Goal: Task Accomplishment & Management: Use online tool/utility

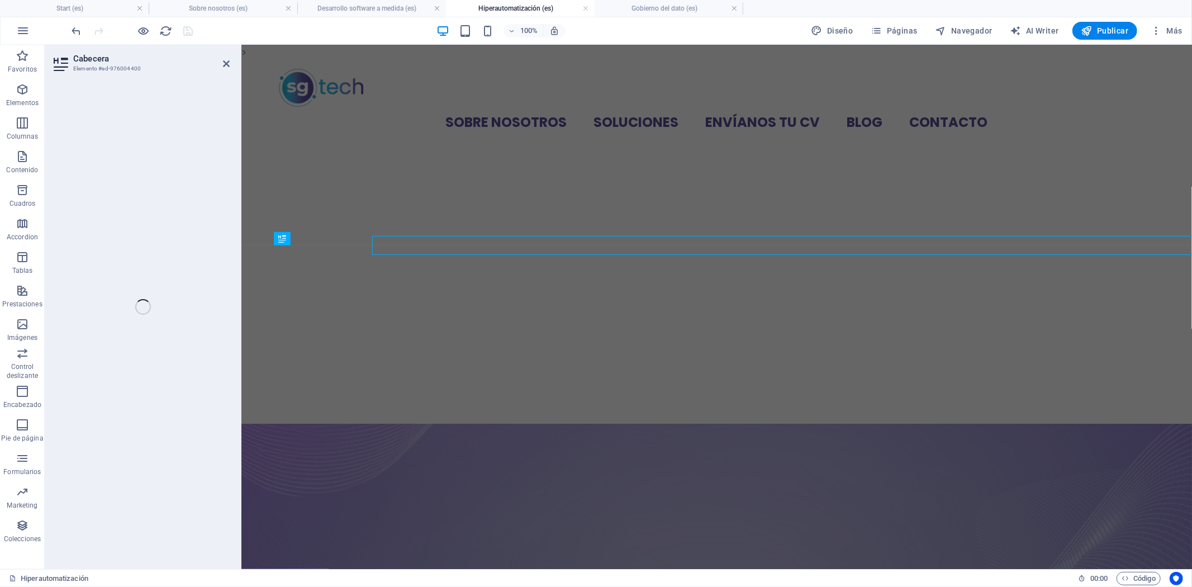
click at [573, 423] on figure at bounding box center [716, 568] width 951 height 290
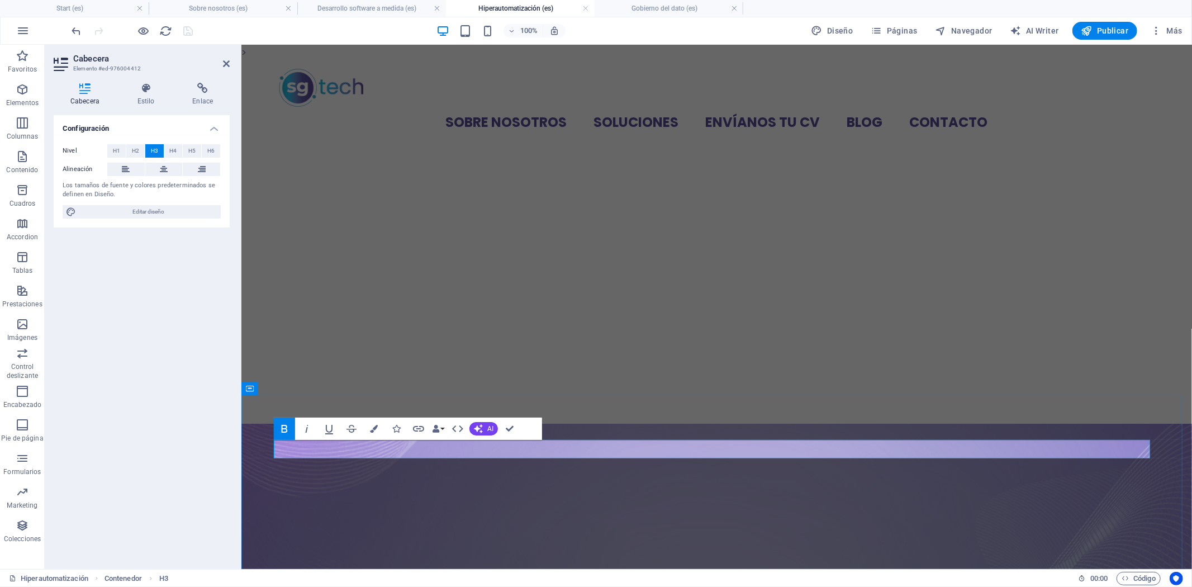
drag, startPoint x: 475, startPoint y: 449, endPoint x: 286, endPoint y: 456, distance: 189.1
click at [23, 164] on span "Contenido" at bounding box center [22, 163] width 45 height 27
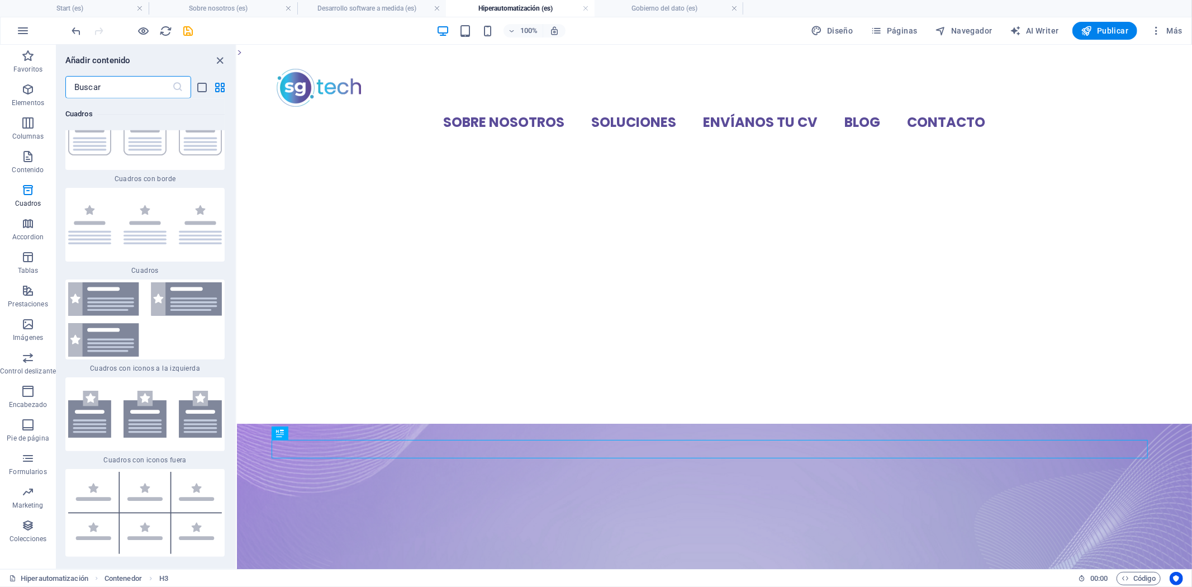
scroll to position [6298, 0]
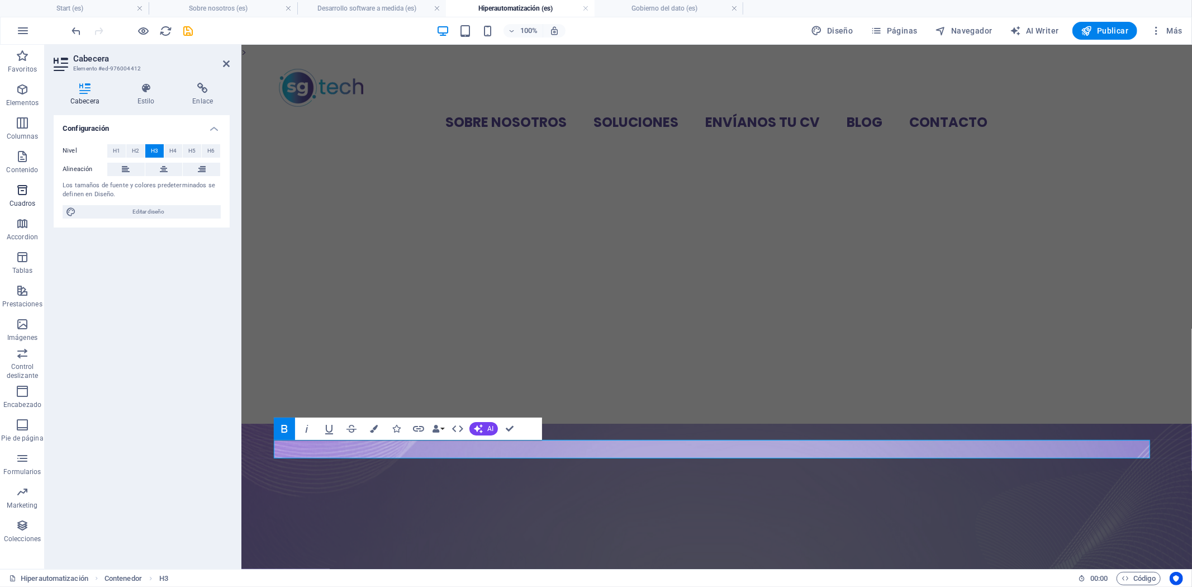
click at [23, 182] on button "Cuadros" at bounding box center [22, 196] width 45 height 34
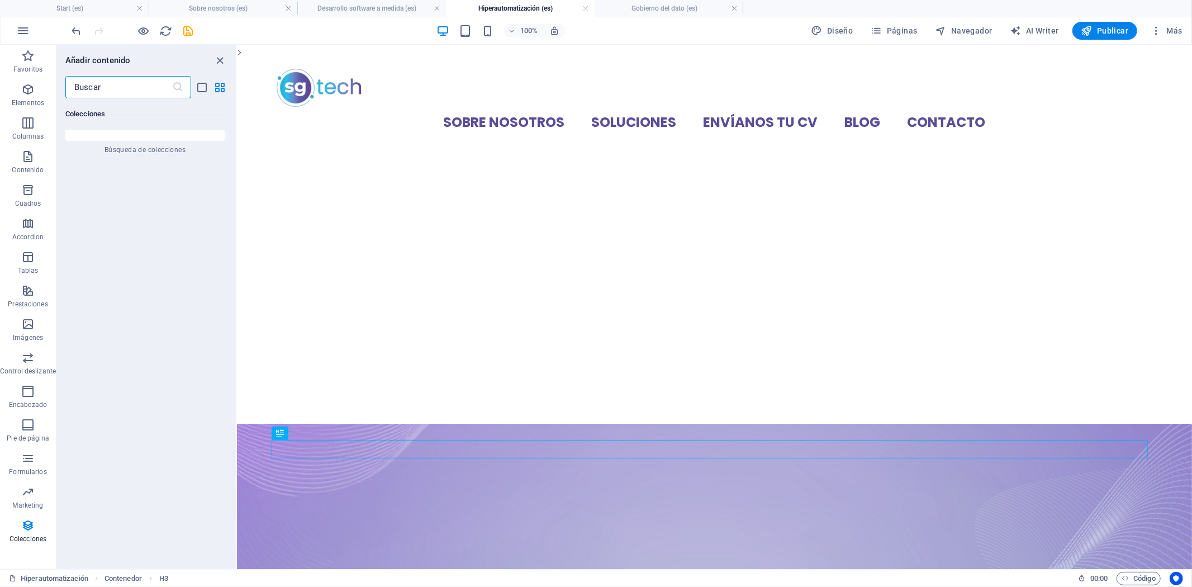
scroll to position [21542, 0]
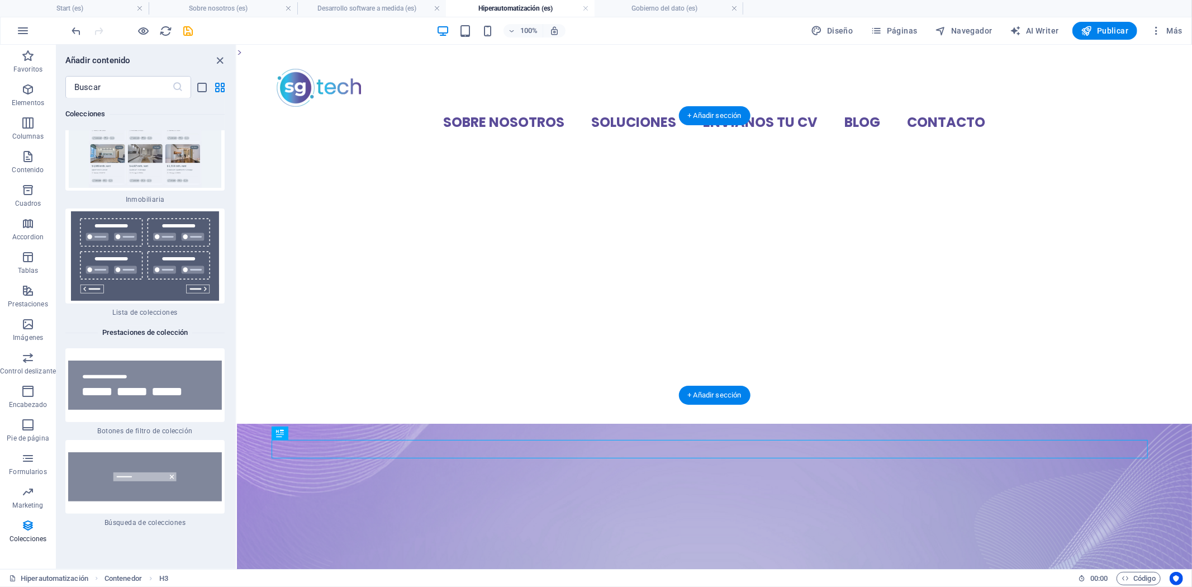
drag, startPoint x: 233, startPoint y: 546, endPoint x: 228, endPoint y: 214, distance: 332.7
click at [221, 226] on div "Favoritos 1 Star Cabecera 1 Star Contenedor Elementos 1 Star Cabecera 1 Star Te…" at bounding box center [145, 329] width 179 height 462
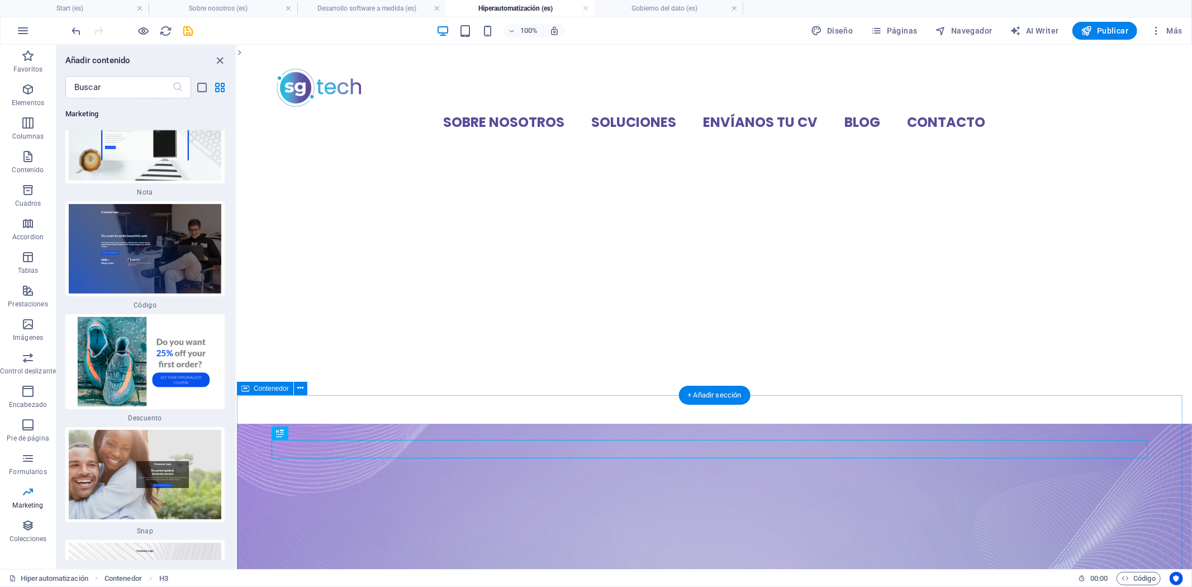
scroll to position [19617, 0]
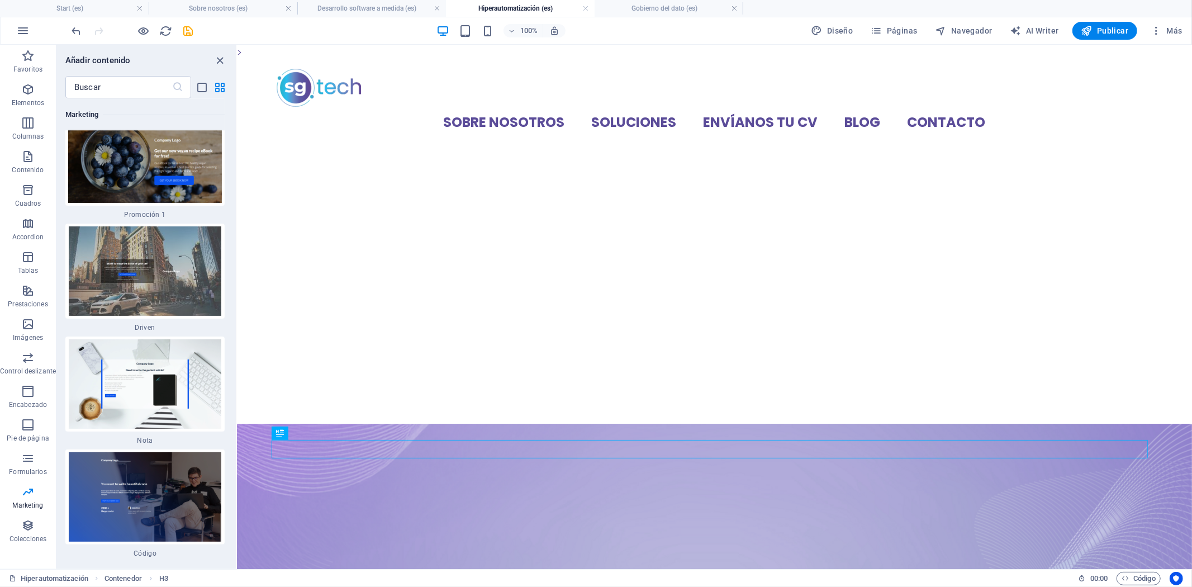
click at [230, 505] on div "Favoritos 1 Star Cabecera 1 Star Contenedor Elementos 1 Star Cabecera 1 Star Te…" at bounding box center [145, 329] width 179 height 462
click at [23, 122] on icon "button" at bounding box center [27, 122] width 13 height 13
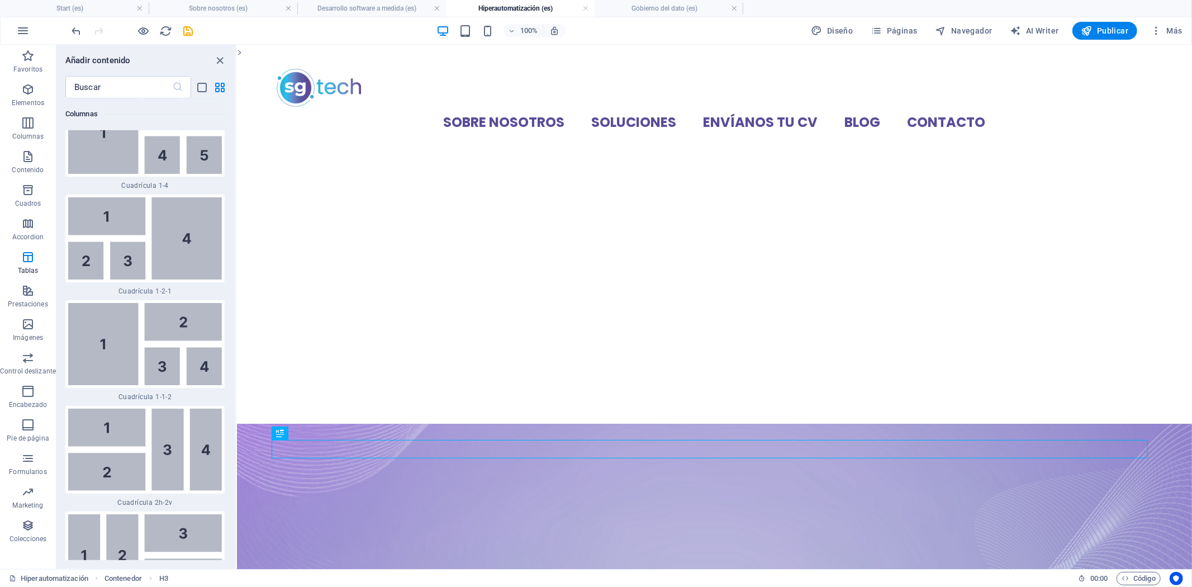
scroll to position [2881, 0]
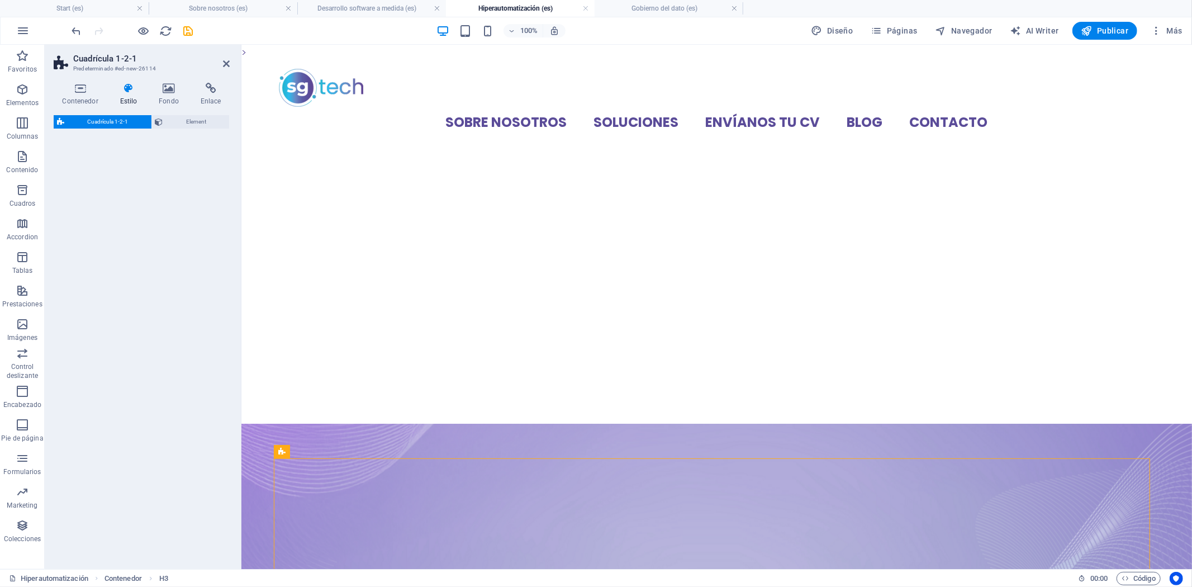
select select "rem"
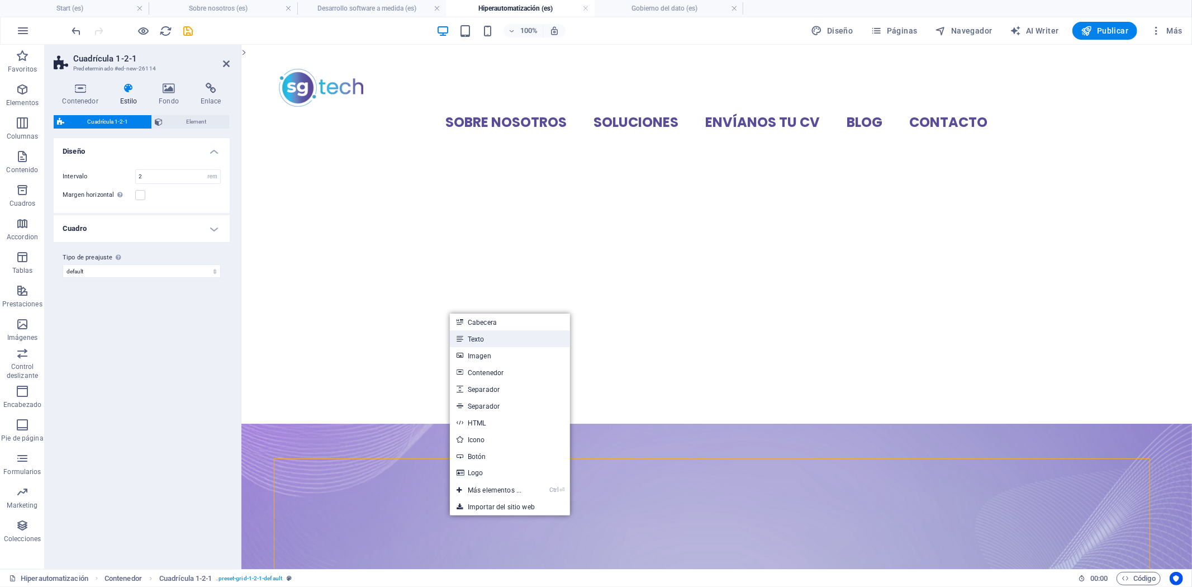
click at [483, 341] on link "Texto" at bounding box center [510, 338] width 120 height 17
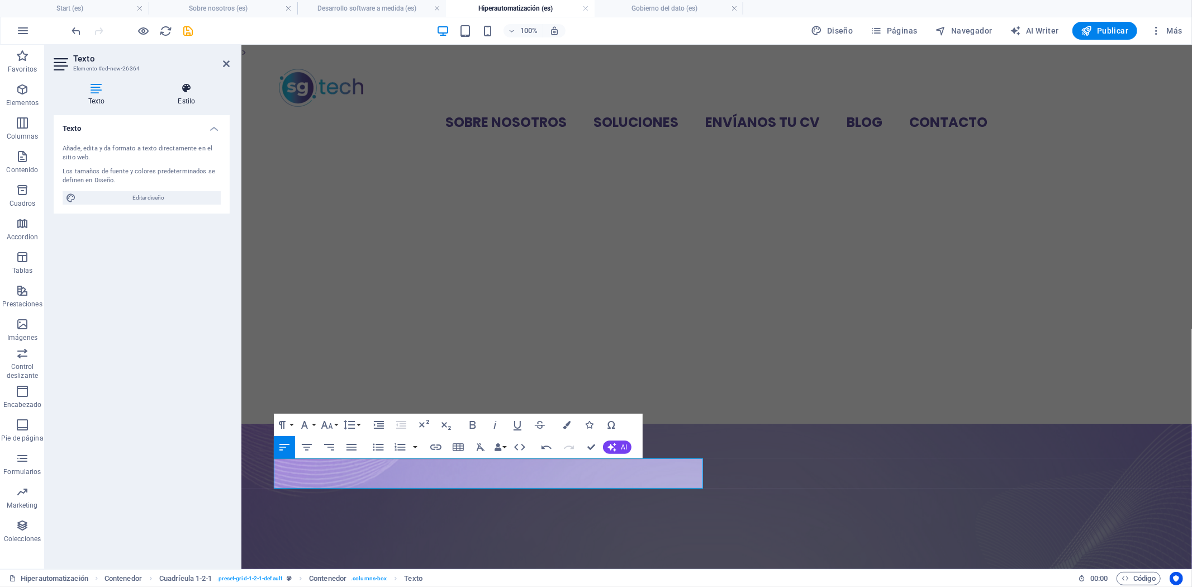
click at [182, 97] on h4 "Estilo" at bounding box center [187, 94] width 86 height 23
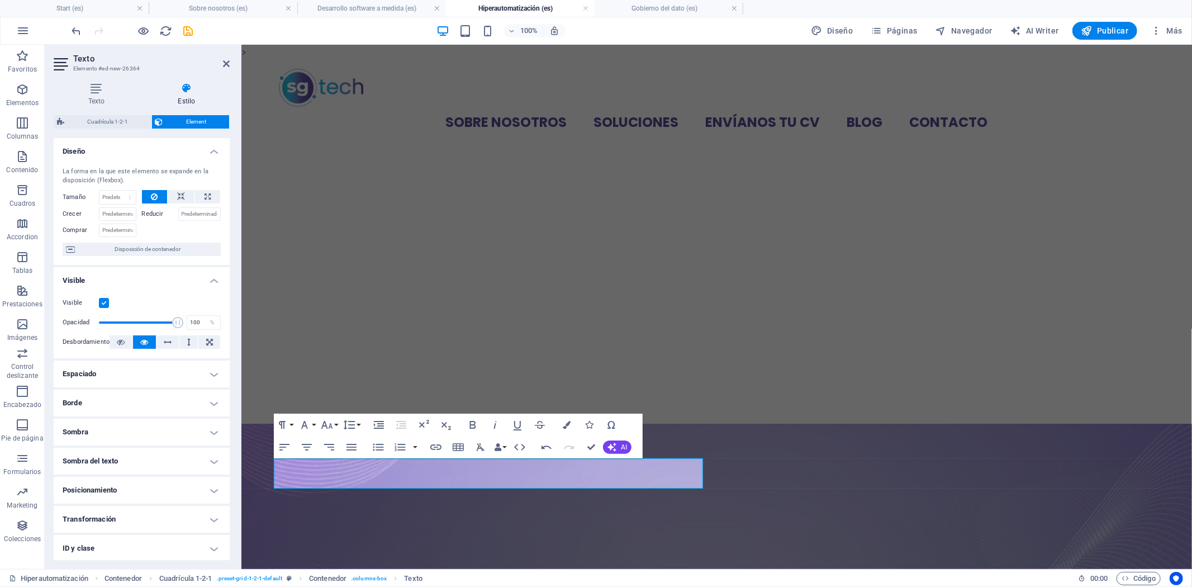
scroll to position [59, 0]
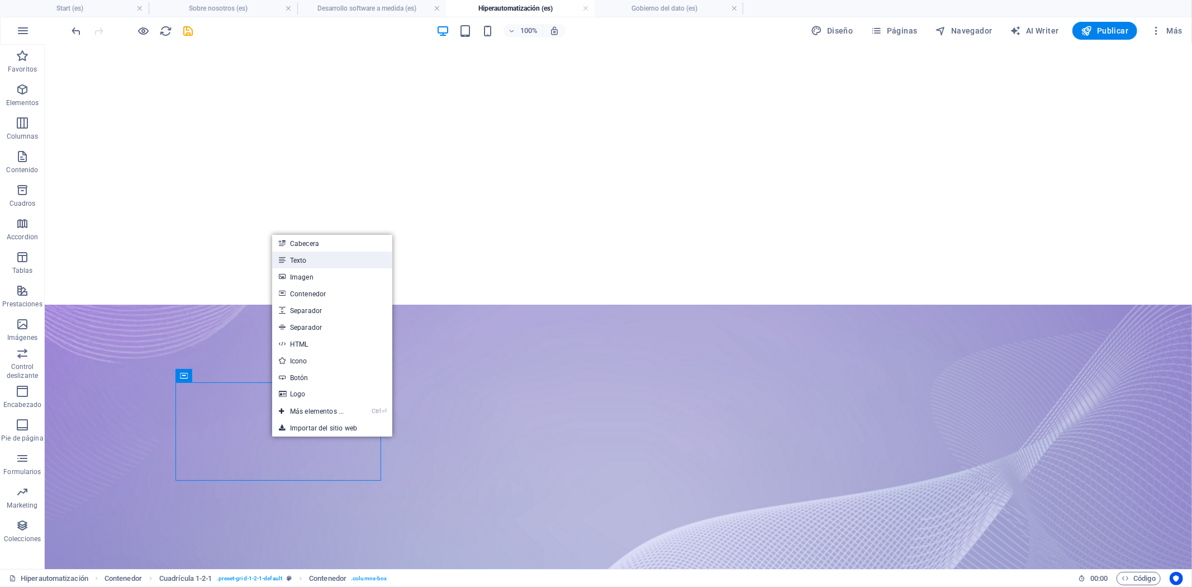
click at [307, 263] on link "Texto" at bounding box center [332, 260] width 120 height 17
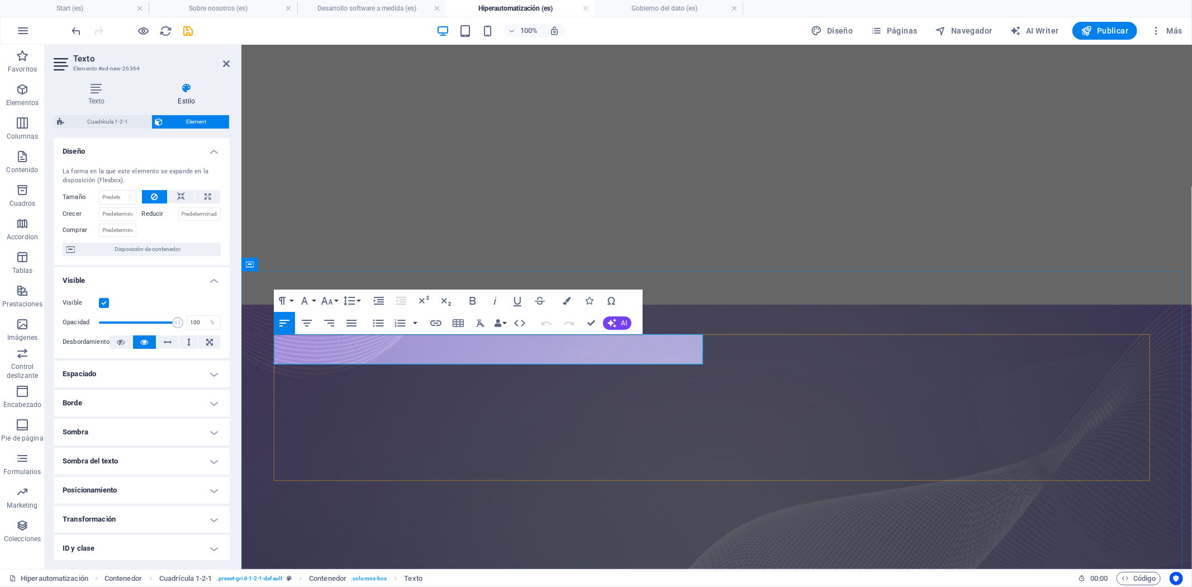
drag, startPoint x: 490, startPoint y: 354, endPoint x: 286, endPoint y: 338, distance: 204.7
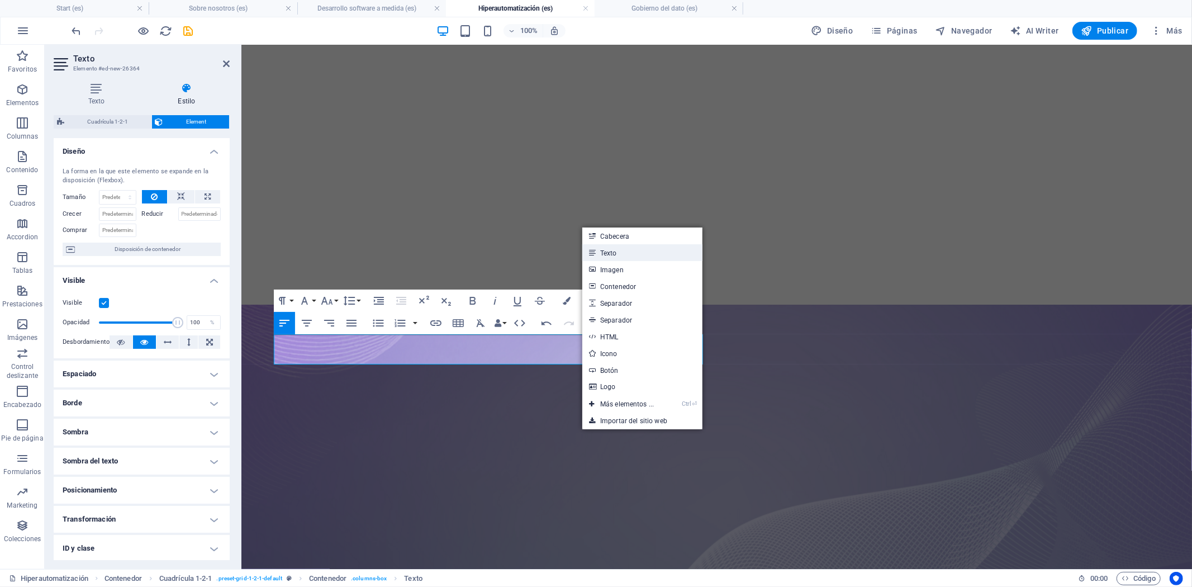
click at [615, 258] on link "Texto" at bounding box center [643, 252] width 120 height 17
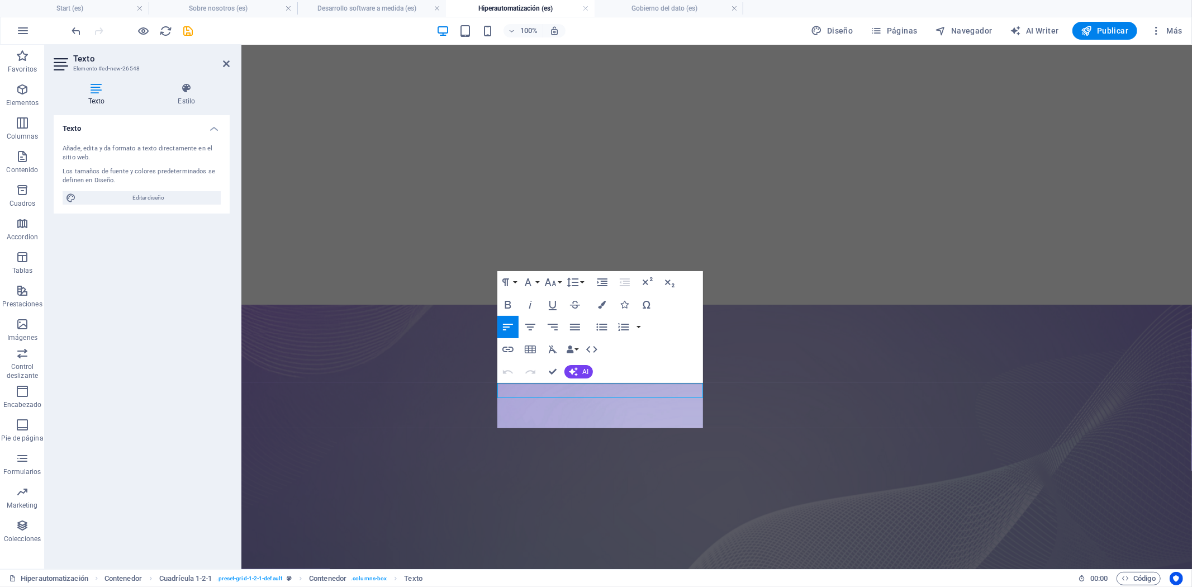
scroll to position [124, 0]
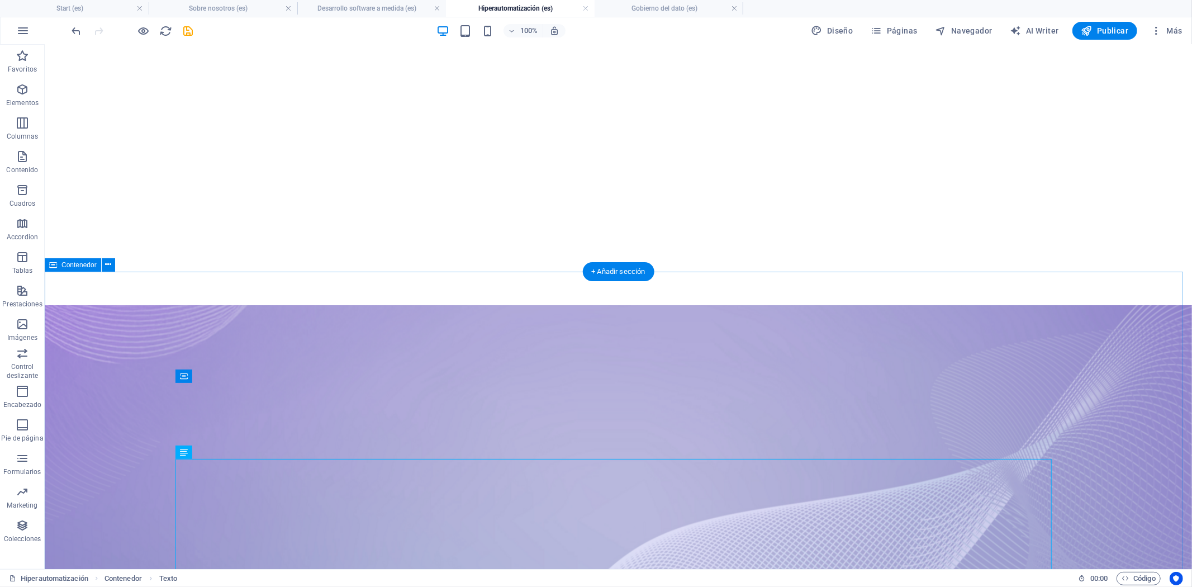
click at [185, 454] on icon at bounding box center [184, 452] width 8 height 13
drag, startPoint x: 234, startPoint y: 420, endPoint x: 207, endPoint y: 480, distance: 66.1
drag, startPoint x: 224, startPoint y: 484, endPoint x: 193, endPoint y: 335, distance: 151.4
drag, startPoint x: 229, startPoint y: 482, endPoint x: 615, endPoint y: 338, distance: 412.3
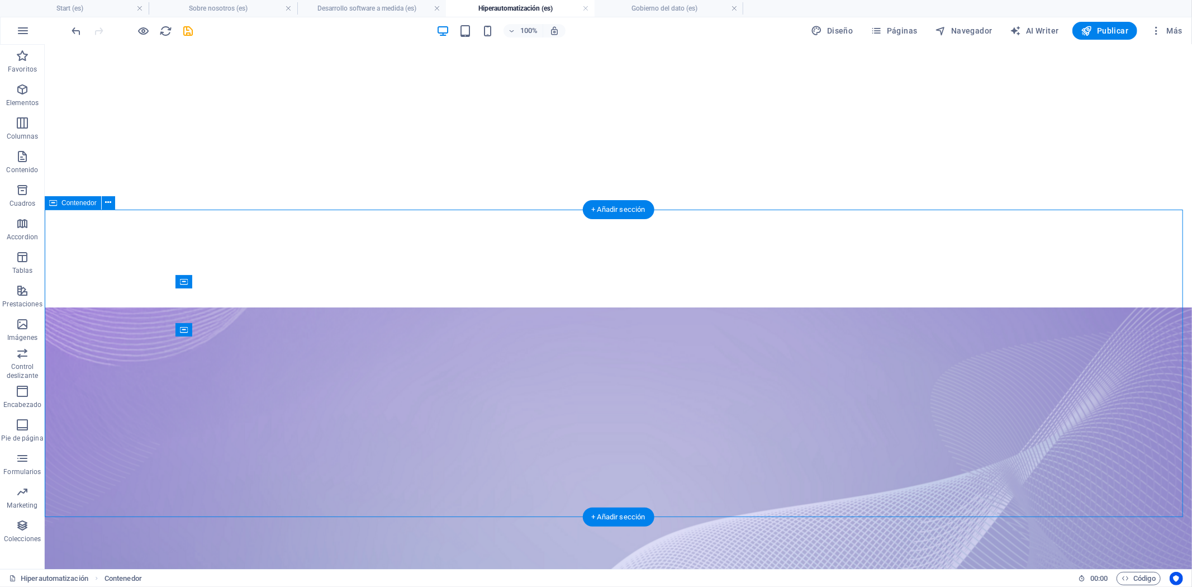
scroll to position [186, 0]
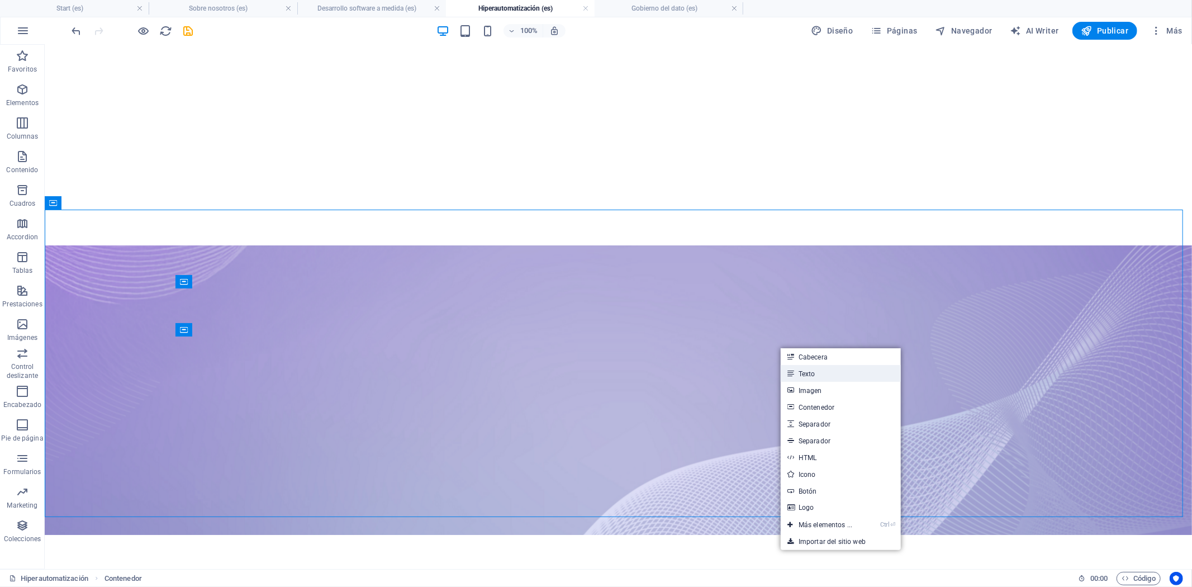
click at [817, 376] on link "Texto" at bounding box center [841, 373] width 120 height 17
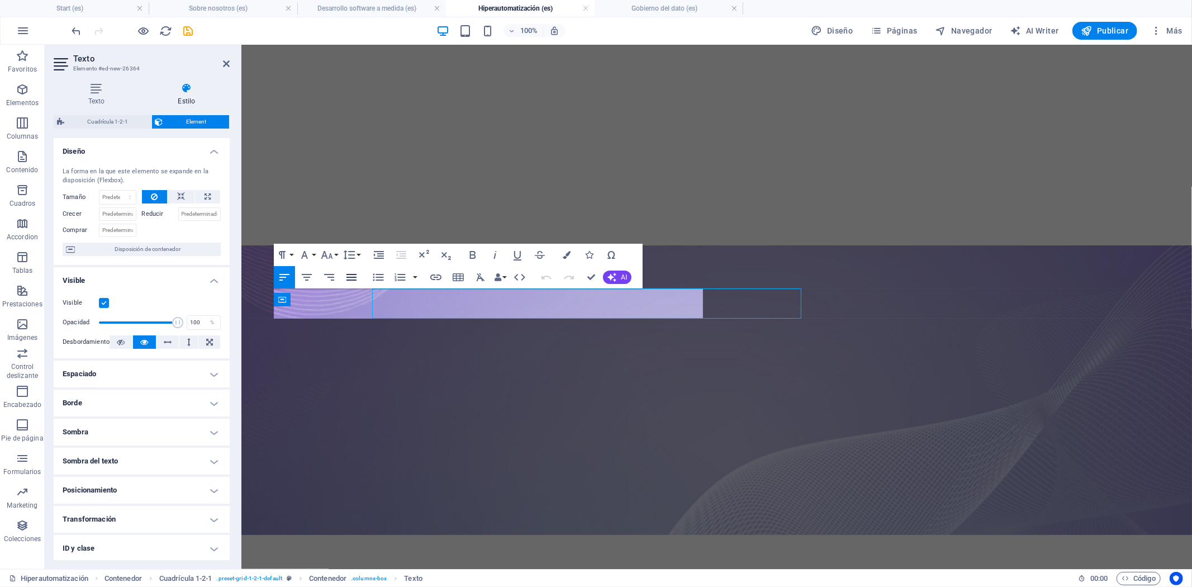
click at [355, 275] on icon "button" at bounding box center [351, 277] width 13 height 13
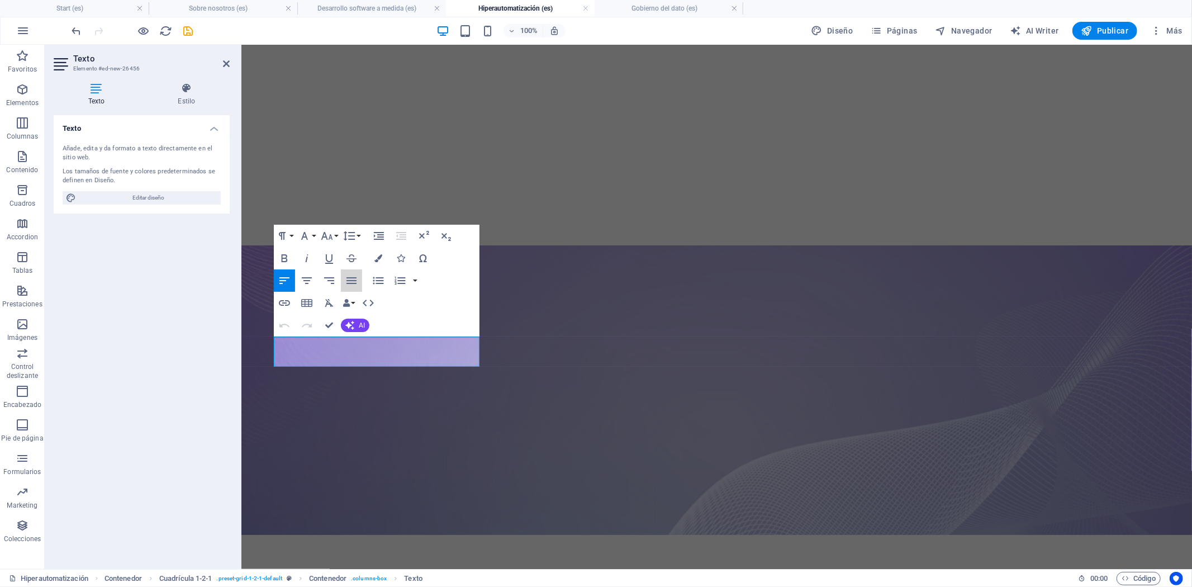
click at [351, 282] on icon "button" at bounding box center [351, 280] width 13 height 13
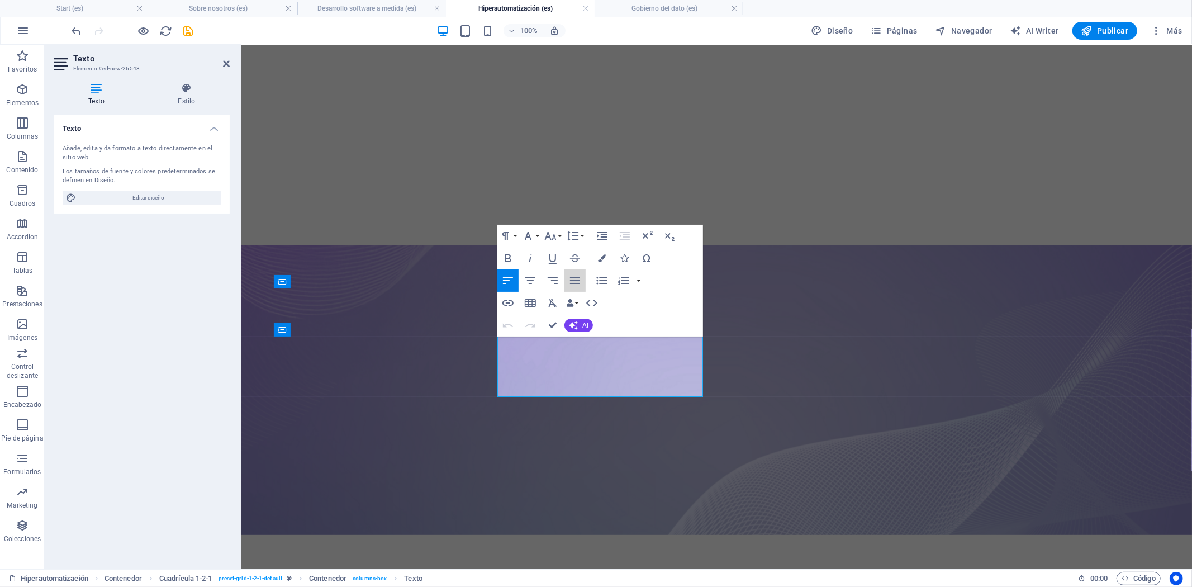
click at [571, 281] on icon "button" at bounding box center [575, 280] width 10 height 7
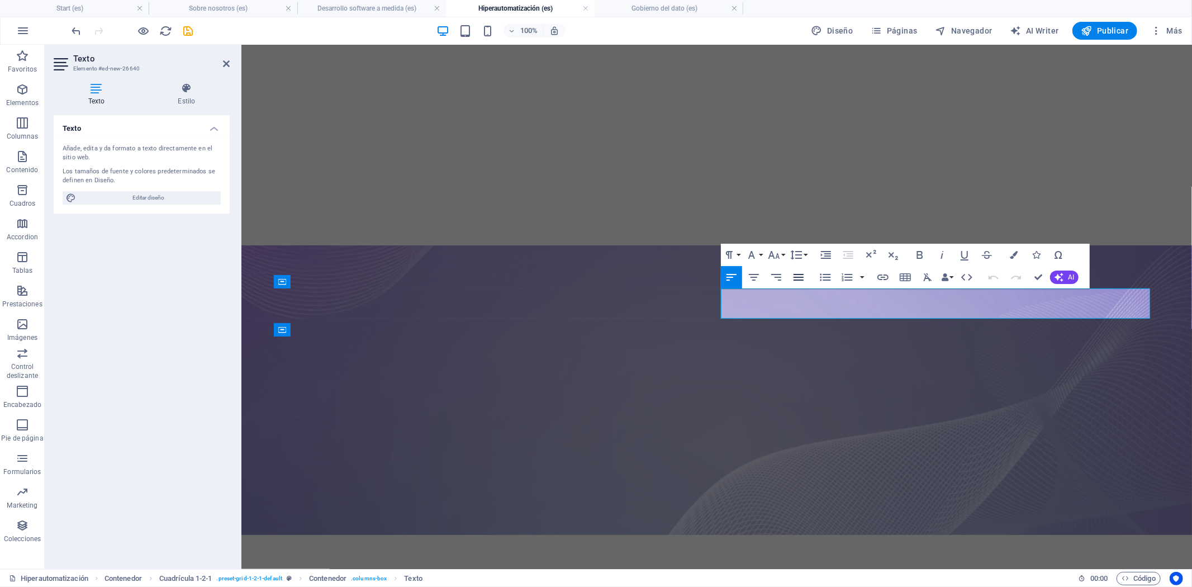
click at [798, 277] on icon "button" at bounding box center [799, 277] width 10 height 7
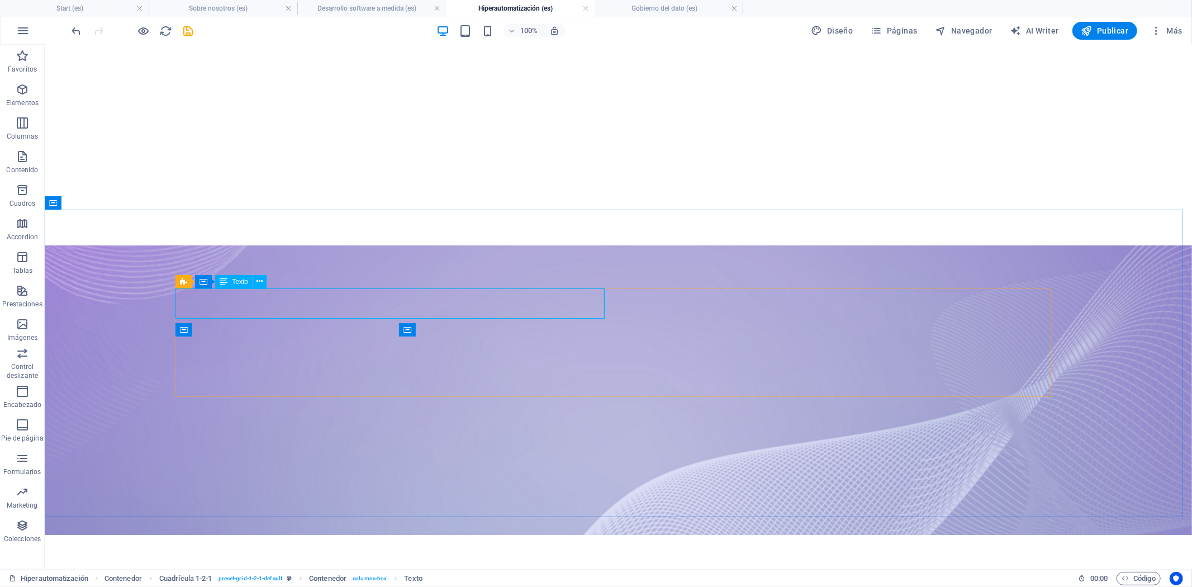
click at [210, 283] on div "Contenedor" at bounding box center [203, 281] width 17 height 13
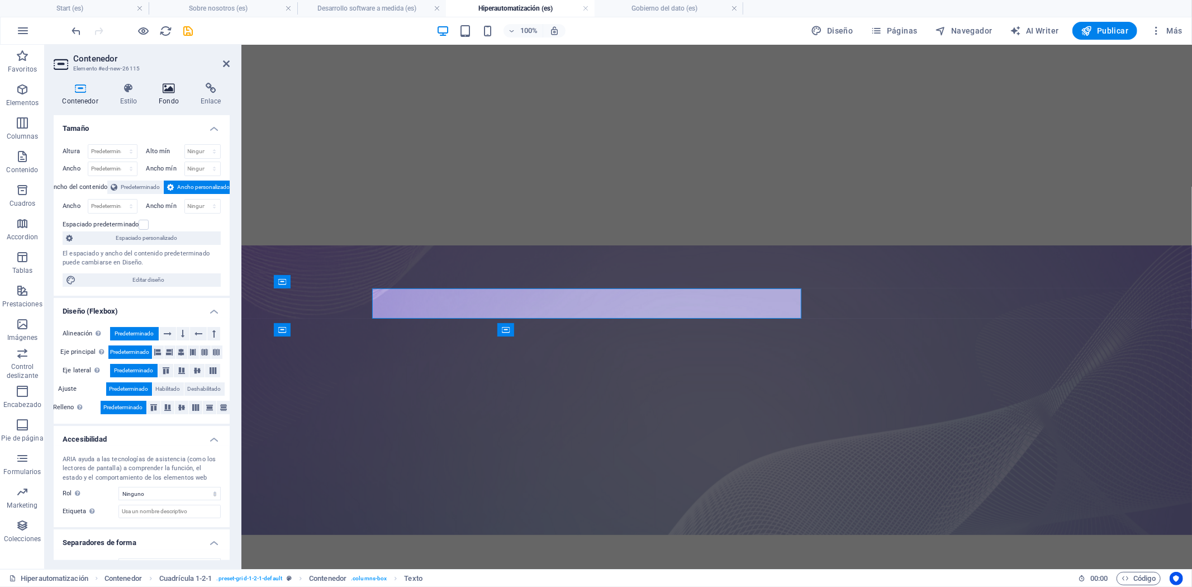
click at [169, 91] on icon at bounding box center [168, 88] width 37 height 11
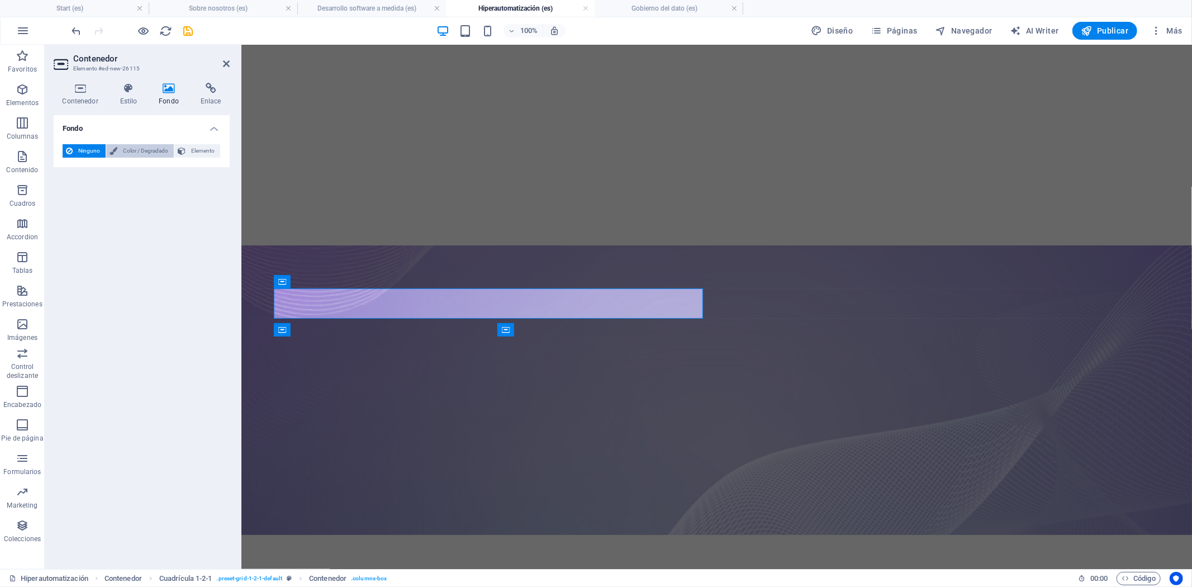
click at [137, 149] on span "Color / Degradado" at bounding box center [146, 150] width 50 height 13
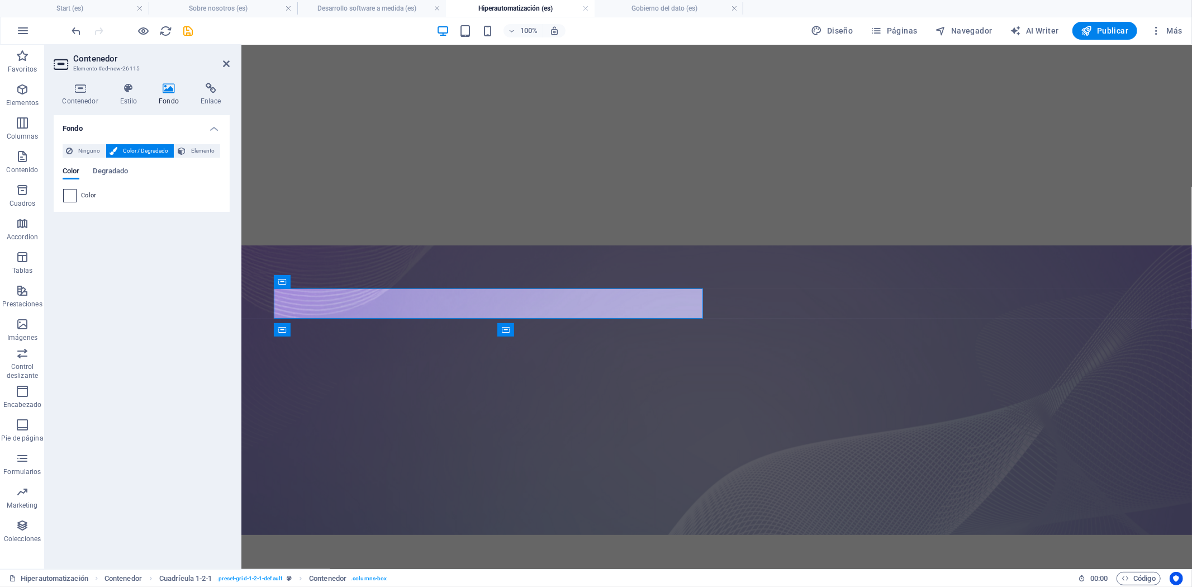
click at [68, 193] on span at bounding box center [70, 196] width 12 height 12
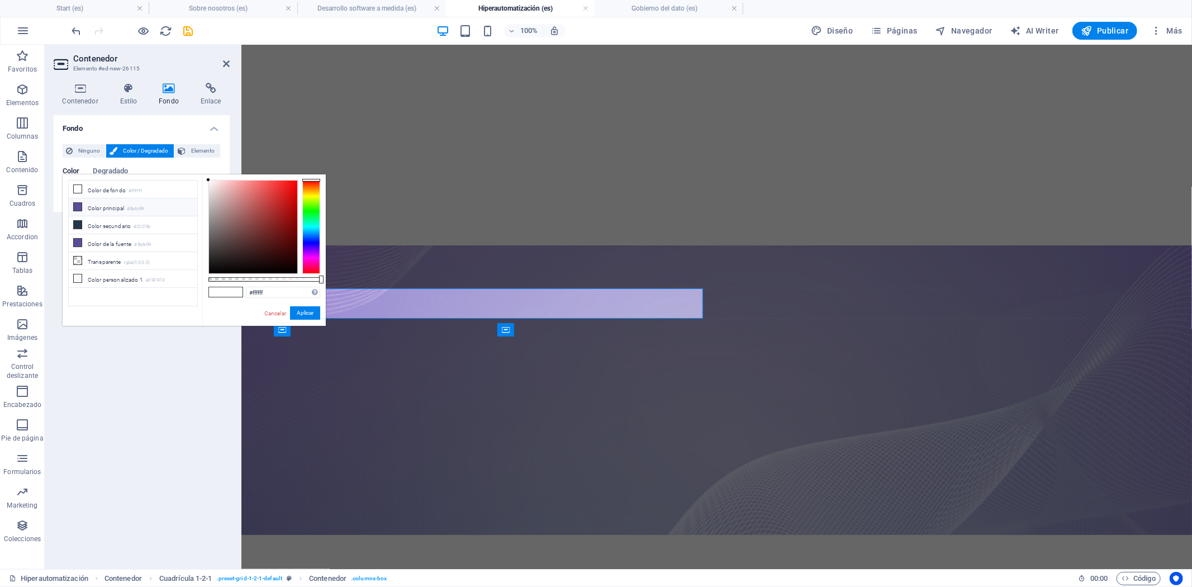
click at [93, 207] on li "Color principal #5b4c99" at bounding box center [133, 207] width 129 height 18
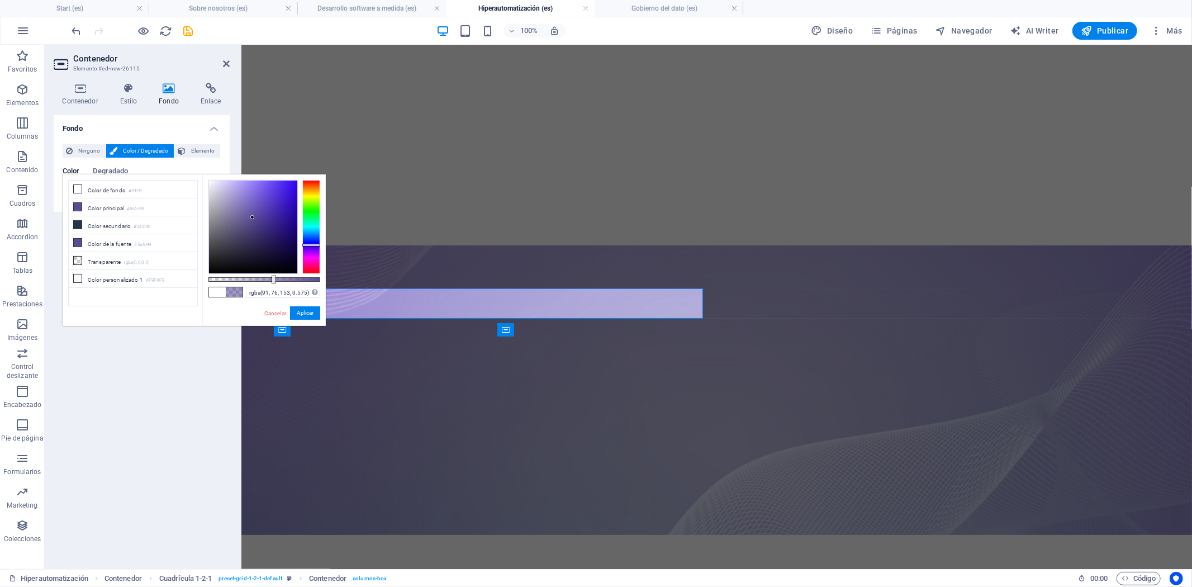
drag, startPoint x: 318, startPoint y: 281, endPoint x: 273, endPoint y: 278, distance: 44.8
click at [273, 278] on div at bounding box center [265, 279] width 112 height 4
click at [125, 193] on li "Color de fondo #ffffff" at bounding box center [133, 190] width 129 height 18
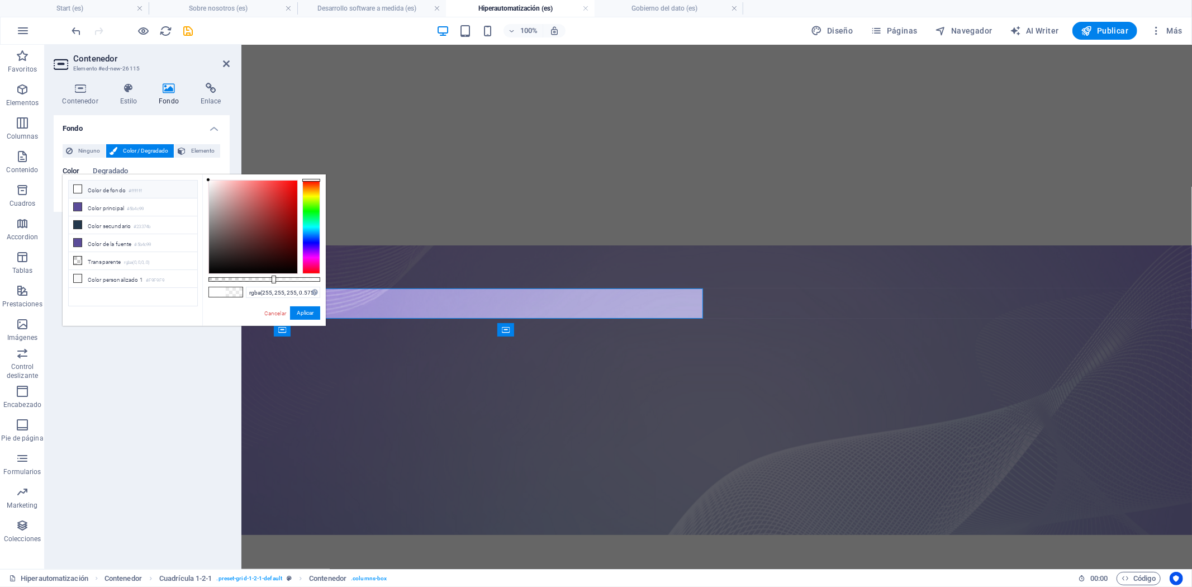
click at [119, 214] on li "Color principal #5b4c99" at bounding box center [133, 207] width 129 height 18
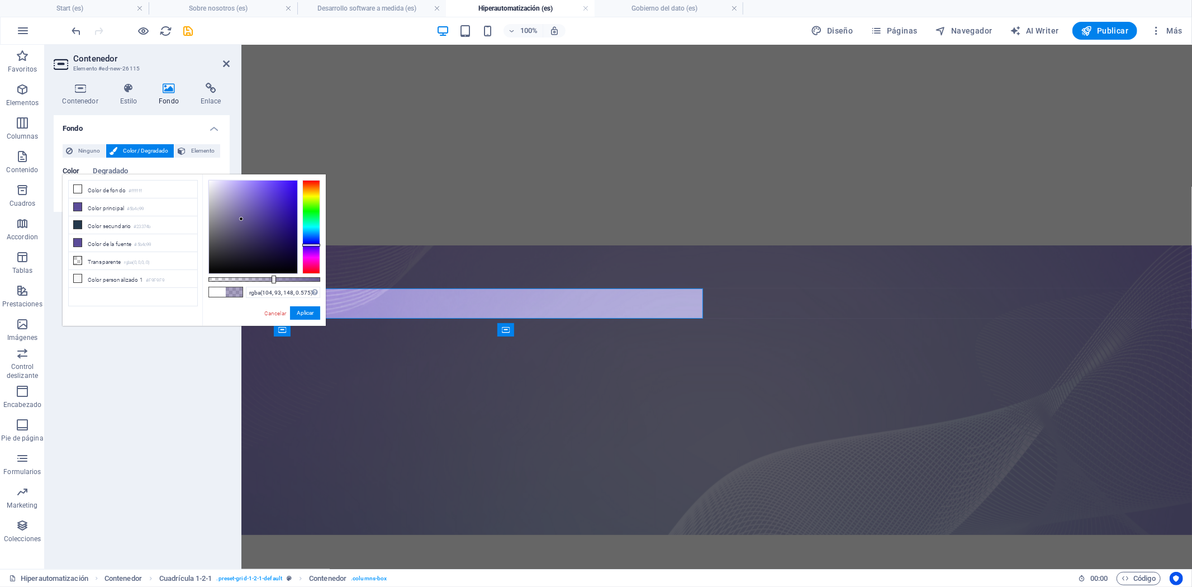
drag, startPoint x: 253, startPoint y: 215, endPoint x: 241, endPoint y: 219, distance: 11.8
click at [241, 219] on div at bounding box center [241, 219] width 4 height 4
click at [314, 316] on button "Aplicar" at bounding box center [305, 312] width 30 height 13
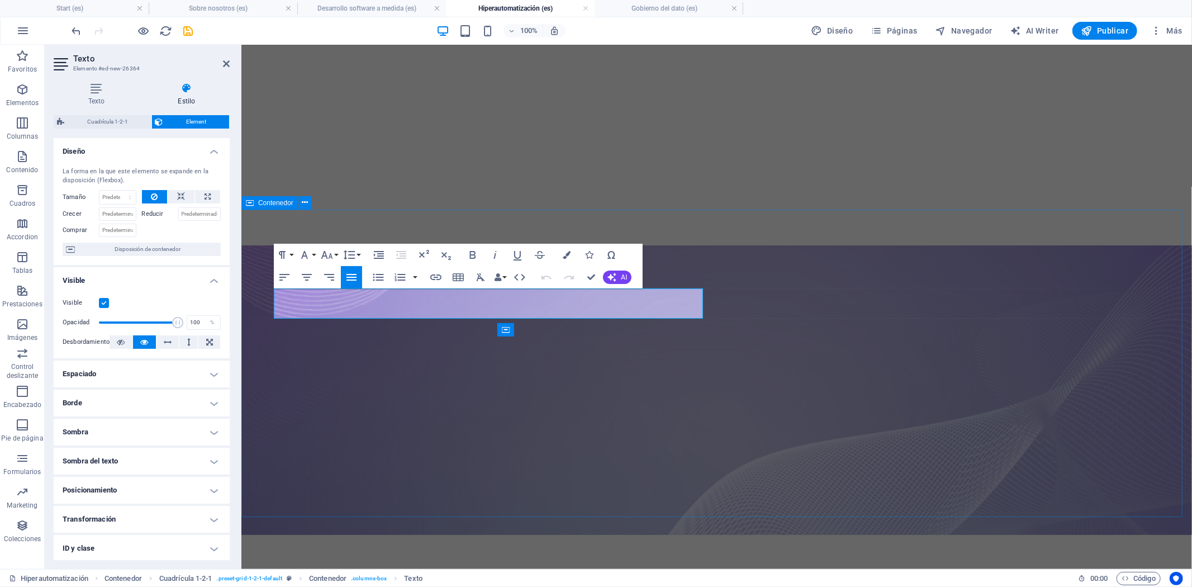
drag, startPoint x: 387, startPoint y: 298, endPoint x: 272, endPoint y: 287, distance: 115.6
click at [563, 253] on icon "button" at bounding box center [567, 255] width 8 height 8
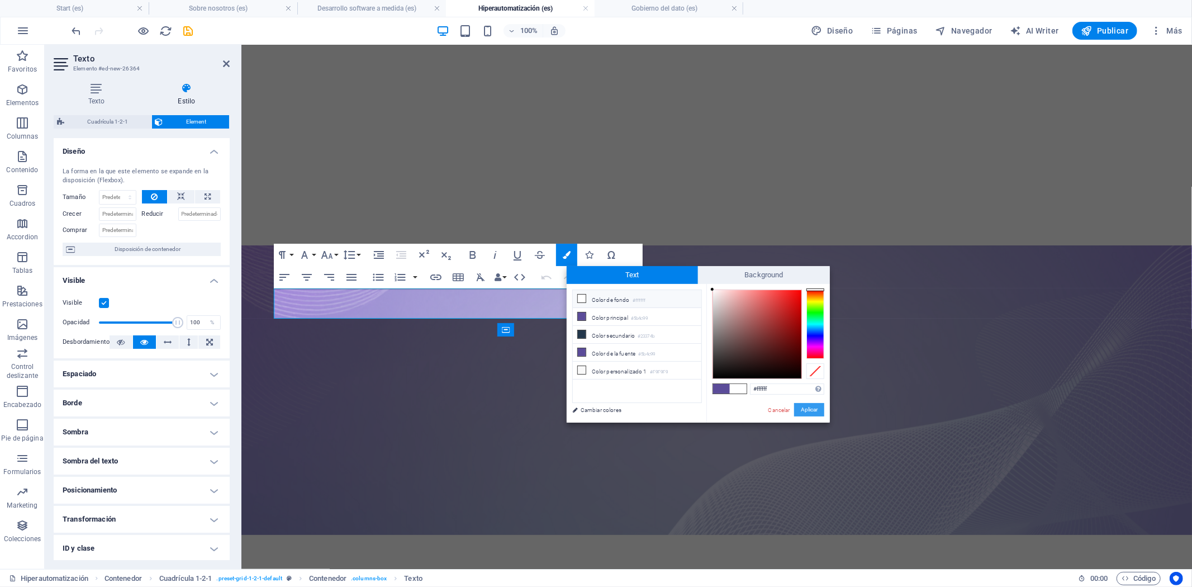
drag, startPoint x: 248, startPoint y: 442, endPoint x: 818, endPoint y: 413, distance: 570.9
click at [818, 413] on button "Aplicar" at bounding box center [809, 409] width 30 height 13
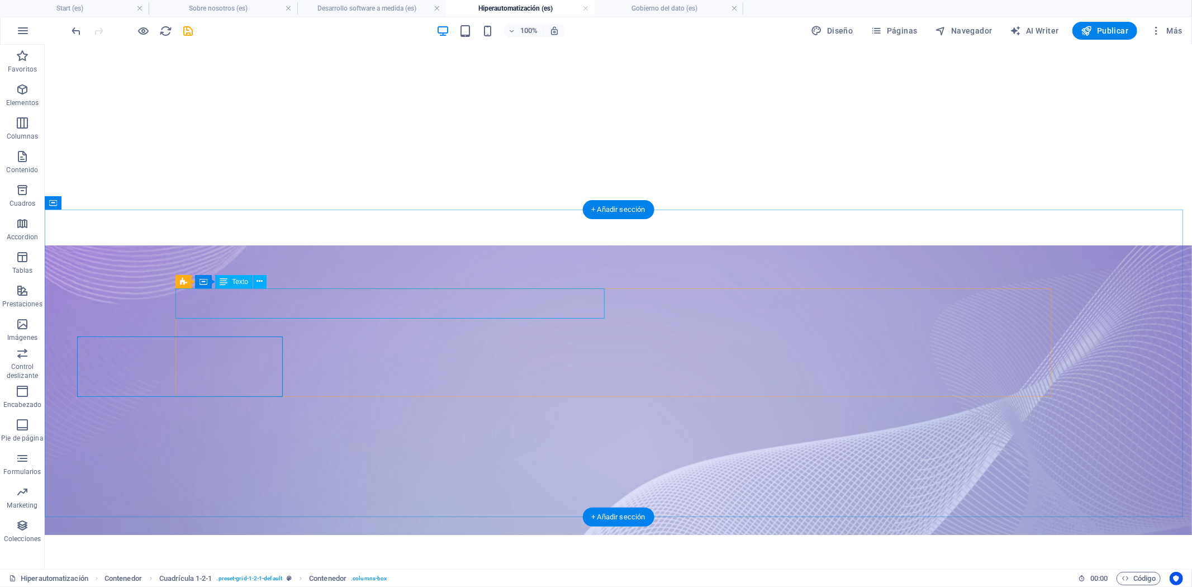
drag, startPoint x: 207, startPoint y: 283, endPoint x: 170, endPoint y: 246, distance: 53.0
click at [207, 283] on icon at bounding box center [204, 281] width 8 height 13
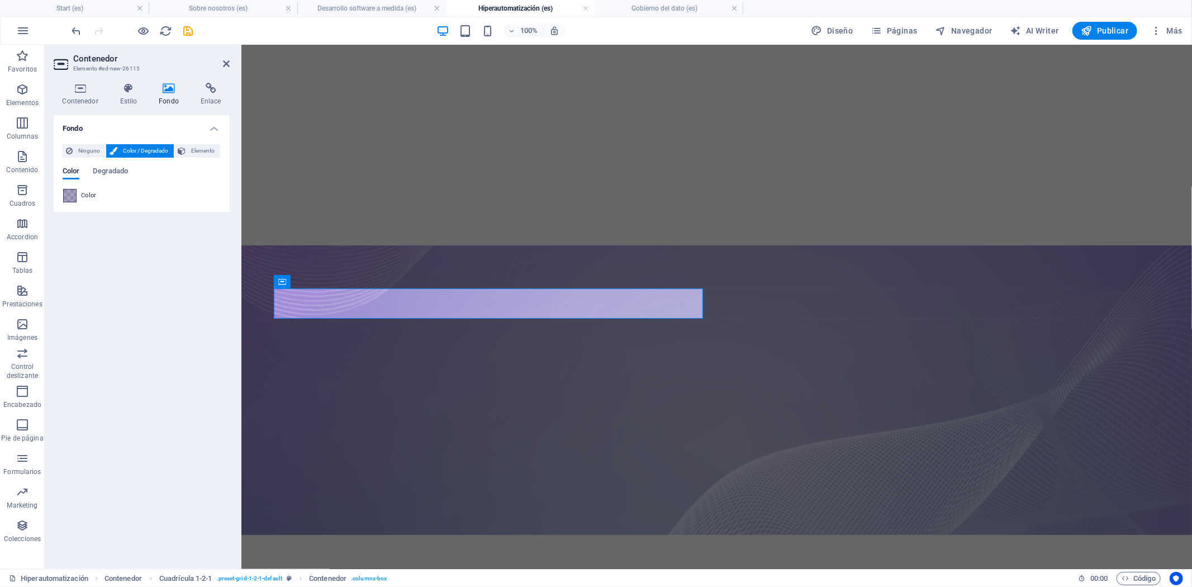
click at [73, 191] on span at bounding box center [70, 196] width 12 height 12
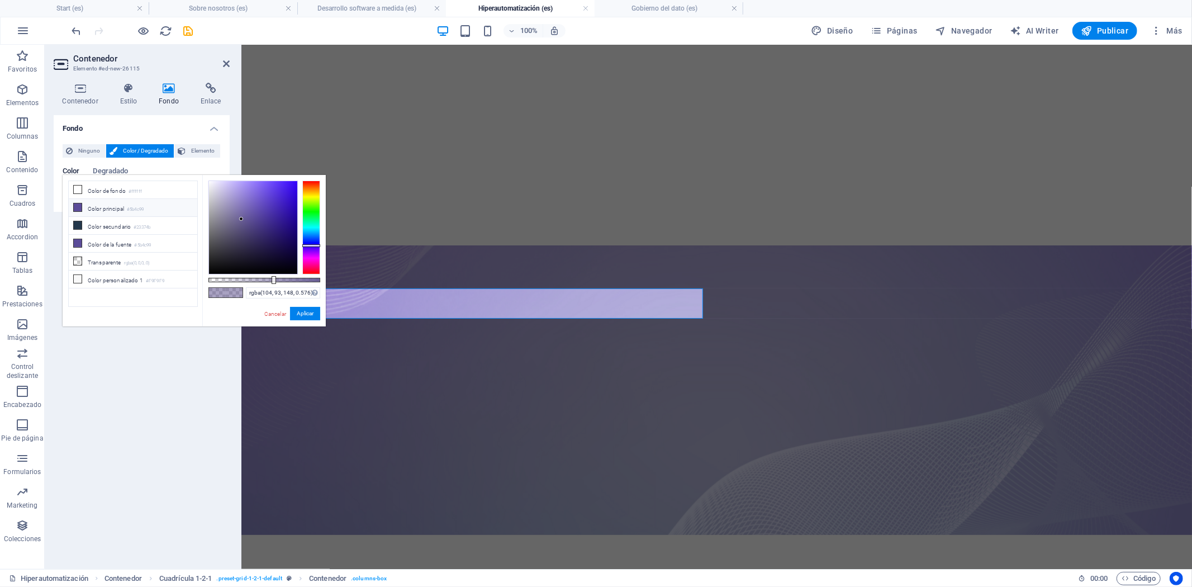
click at [123, 208] on li "Color principal #5b4c99" at bounding box center [133, 208] width 129 height 18
type input "#5b4c99"
drag, startPoint x: 275, startPoint y: 278, endPoint x: 85, endPoint y: 264, distance: 190.6
click at [335, 292] on body "[DOMAIN_NAME] Start (es) Sobre nosotros (es) Desarrollo software a medida (es) …" at bounding box center [596, 293] width 1192 height 587
click at [314, 313] on button "Aplicar" at bounding box center [305, 313] width 30 height 13
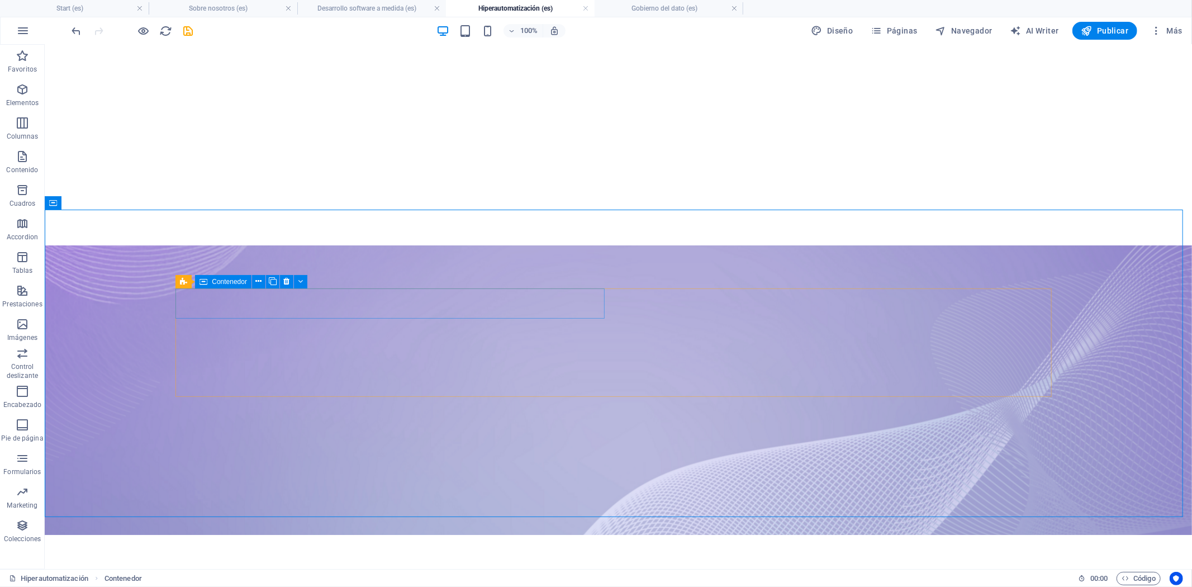
click at [203, 283] on icon at bounding box center [204, 281] width 8 height 13
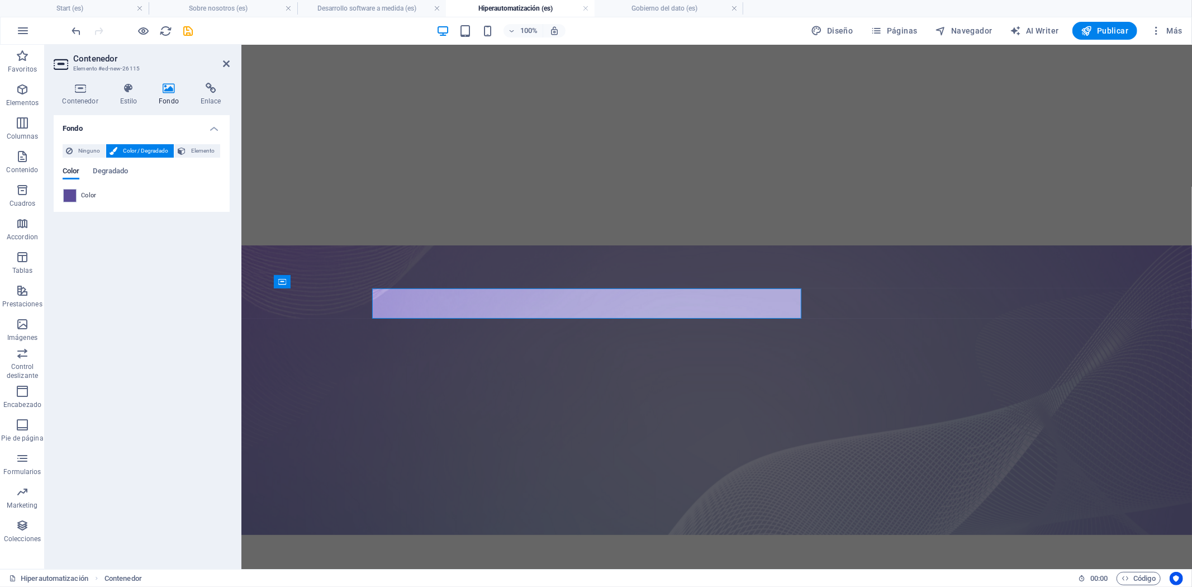
click at [75, 95] on h4 "Contenedor" at bounding box center [83, 94] width 58 height 23
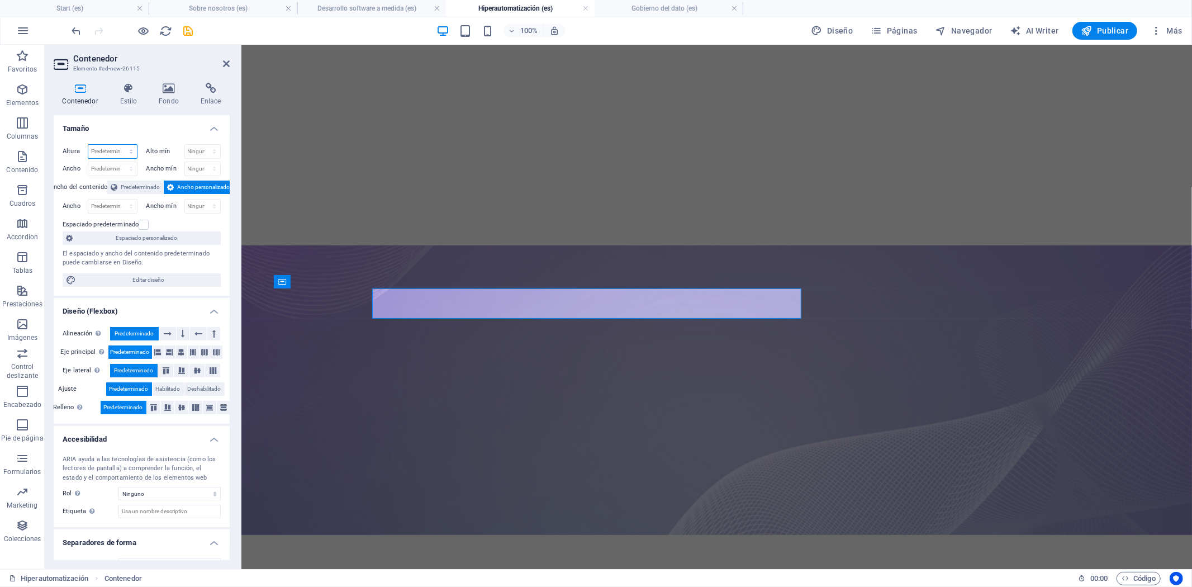
drag, startPoint x: 109, startPoint y: 154, endPoint x: 115, endPoint y: 157, distance: 7.0
click at [109, 154] on select "Predeterminado px rem % vh vw" at bounding box center [112, 151] width 49 height 13
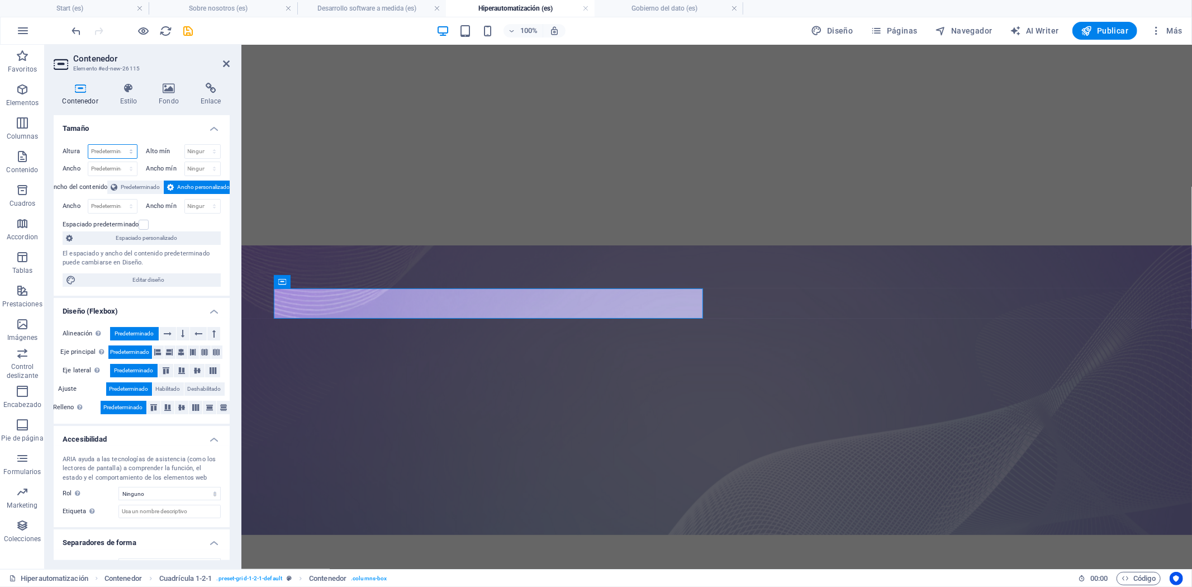
select select "px"
click at [120, 145] on select "Predeterminado px rem % vh vw" at bounding box center [112, 151] width 49 height 13
click at [103, 153] on input "54" at bounding box center [112, 151] width 49 height 13
drag, startPoint x: 103, startPoint y: 153, endPoint x: 88, endPoint y: 154, distance: 15.2
click at [88, 154] on input "54" at bounding box center [112, 151] width 49 height 13
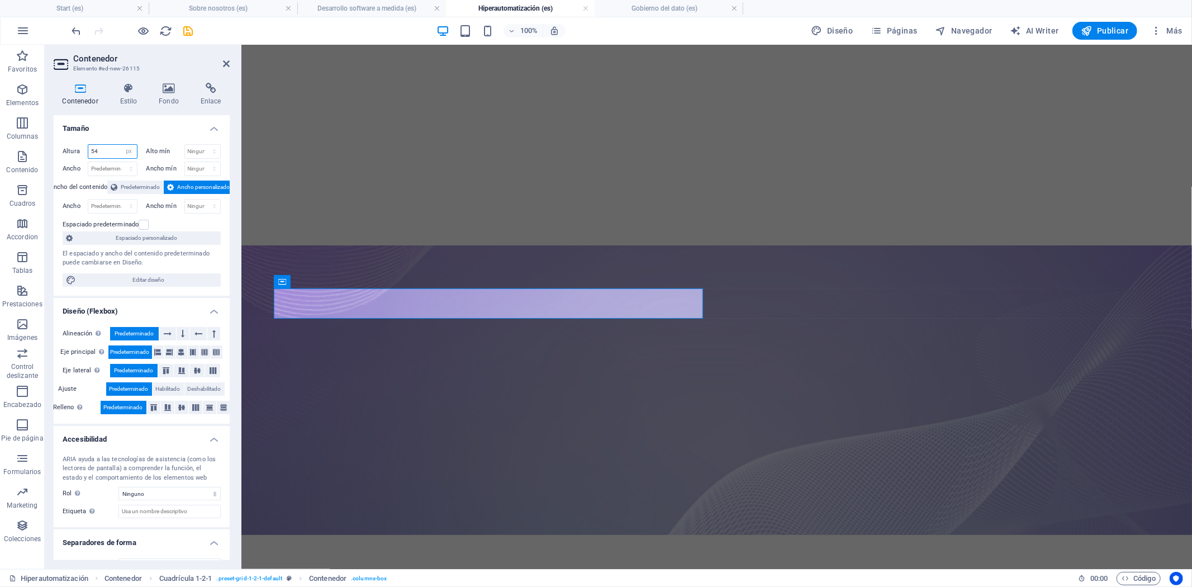
drag, startPoint x: 101, startPoint y: 151, endPoint x: 86, endPoint y: 151, distance: 15.1
click at [86, 151] on div "Altura 54 Predeterminado px rem % vh vw" at bounding box center [100, 151] width 75 height 15
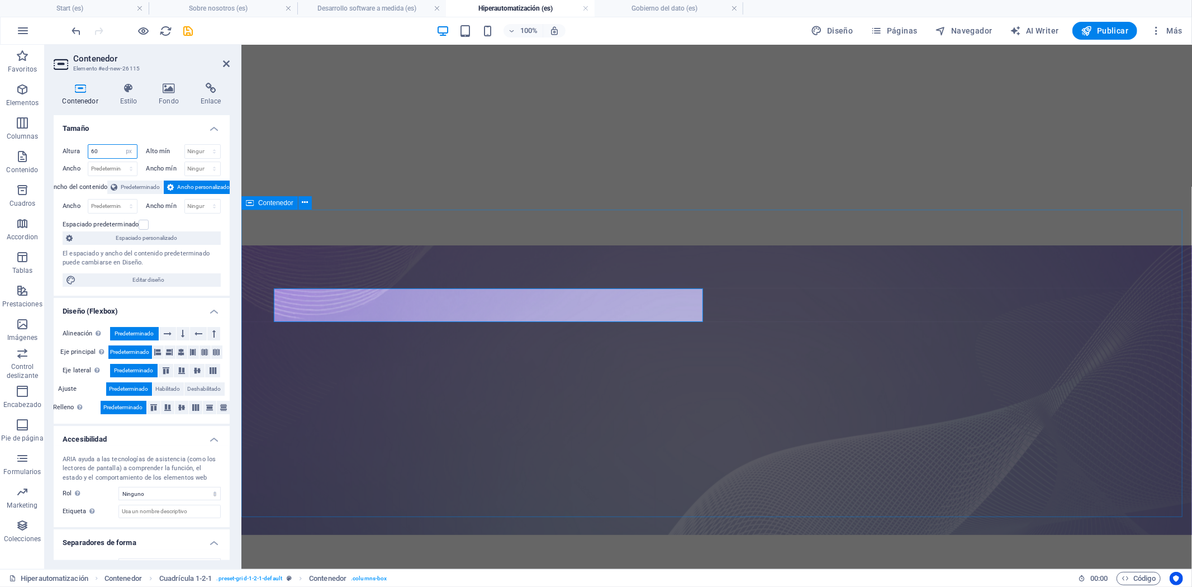
type input "60"
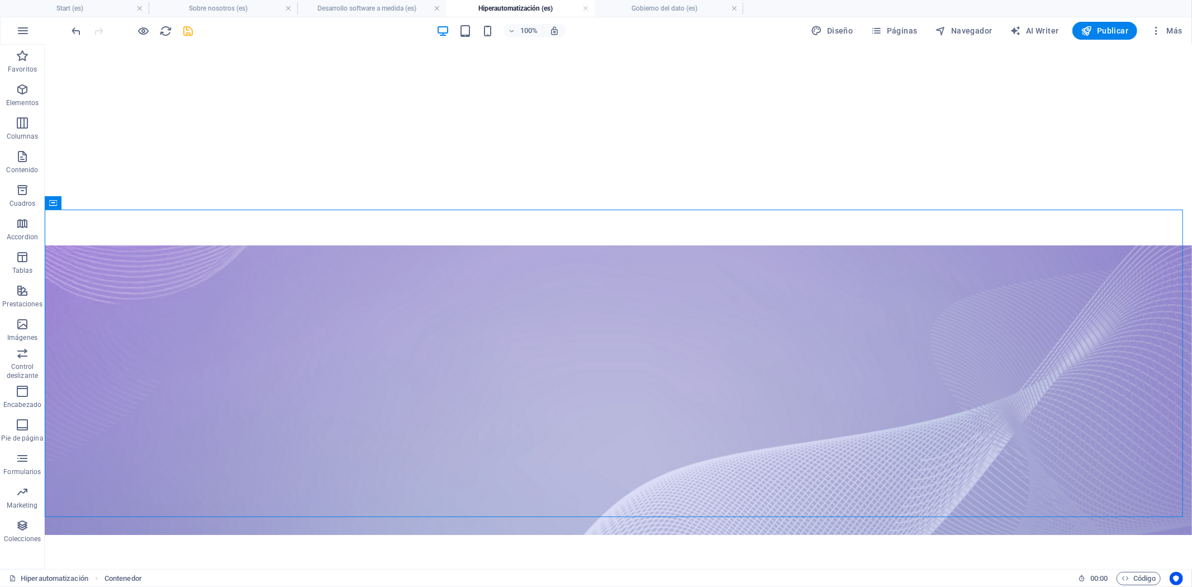
click at [191, 30] on icon "save" at bounding box center [188, 31] width 13 height 13
